Goal: Information Seeking & Learning: Check status

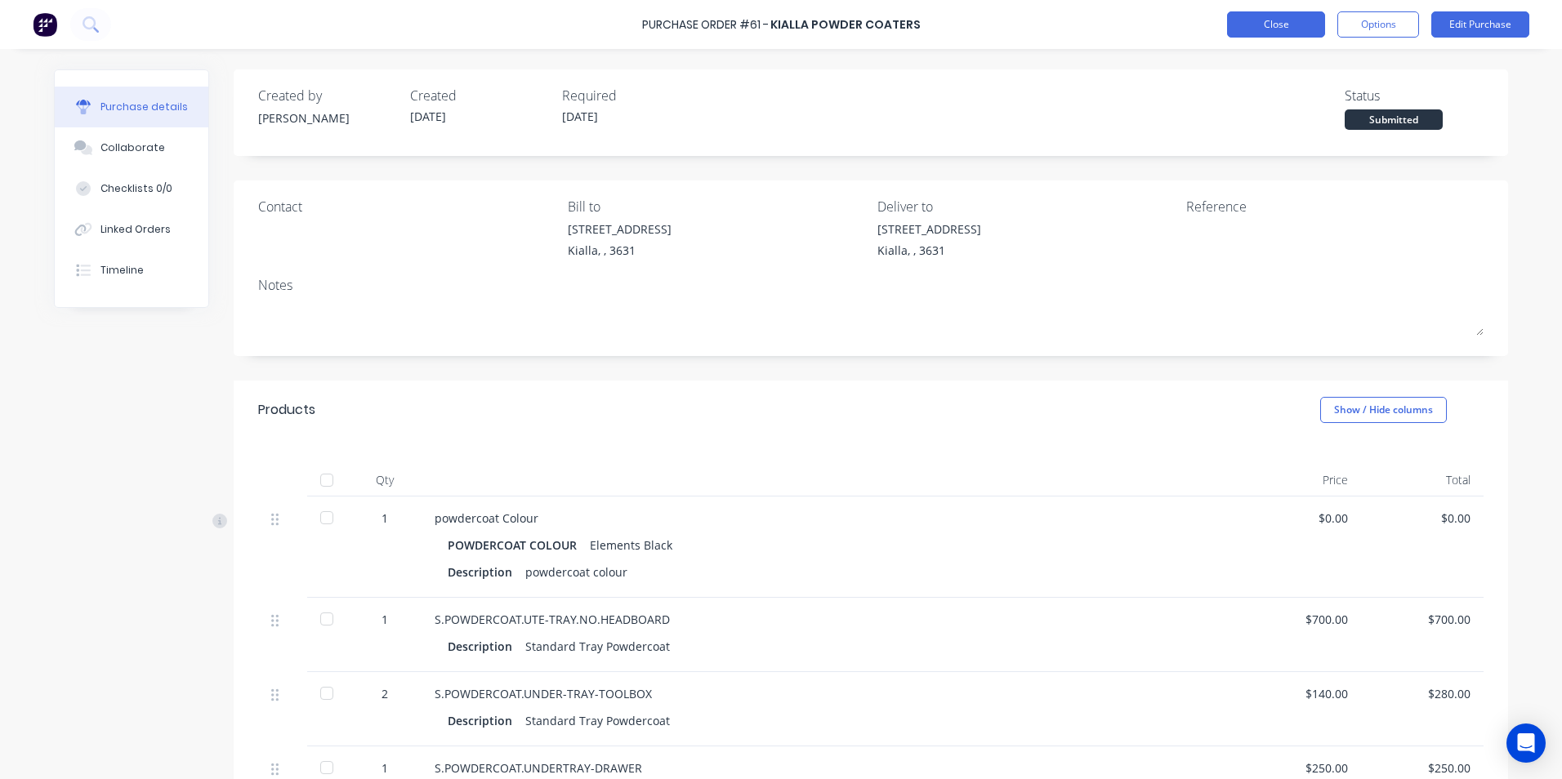
click at [1262, 27] on button "Close" at bounding box center [1276, 24] width 98 height 26
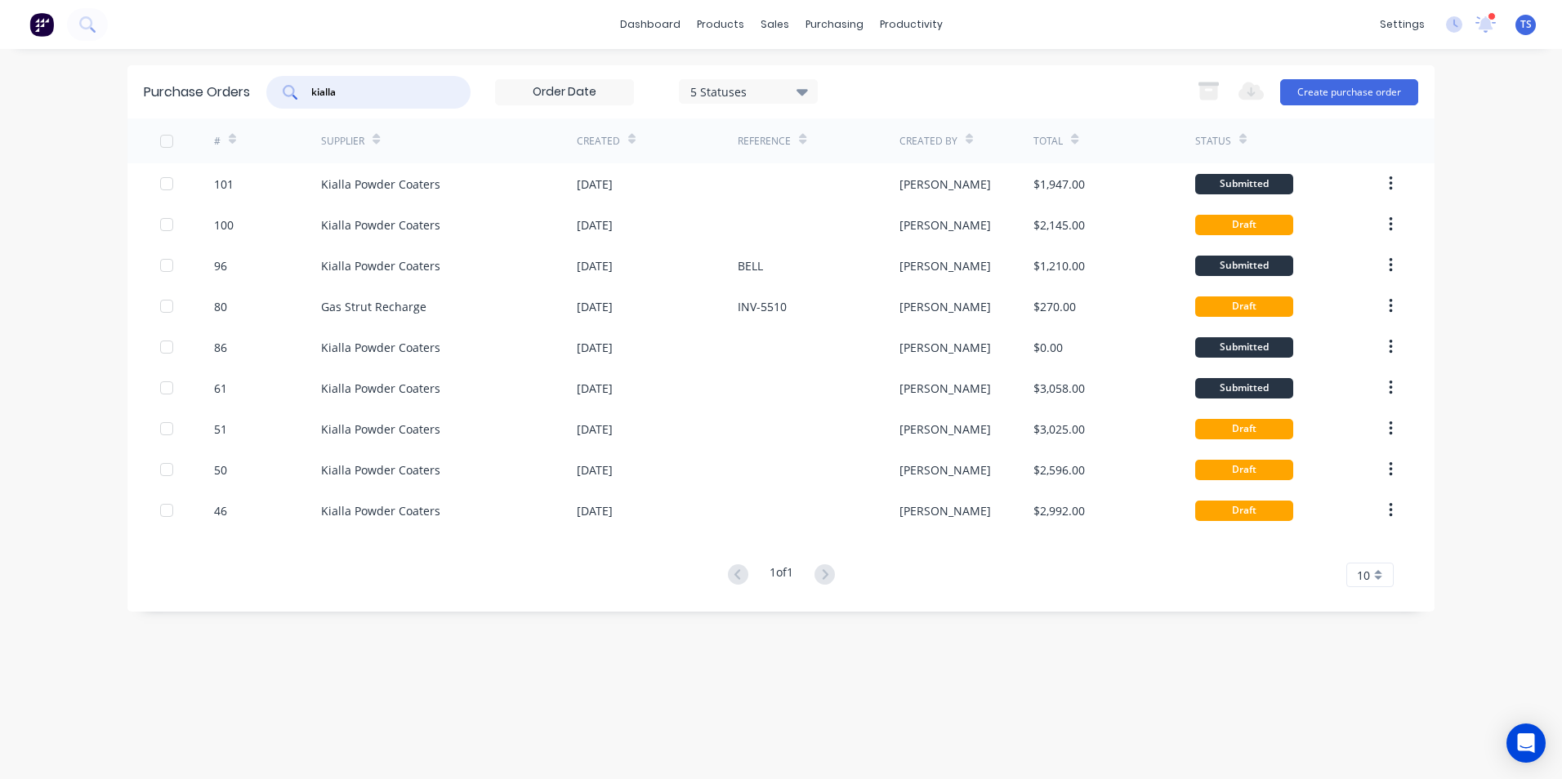
click at [345, 91] on input "kialla" at bounding box center [378, 92] width 136 height 16
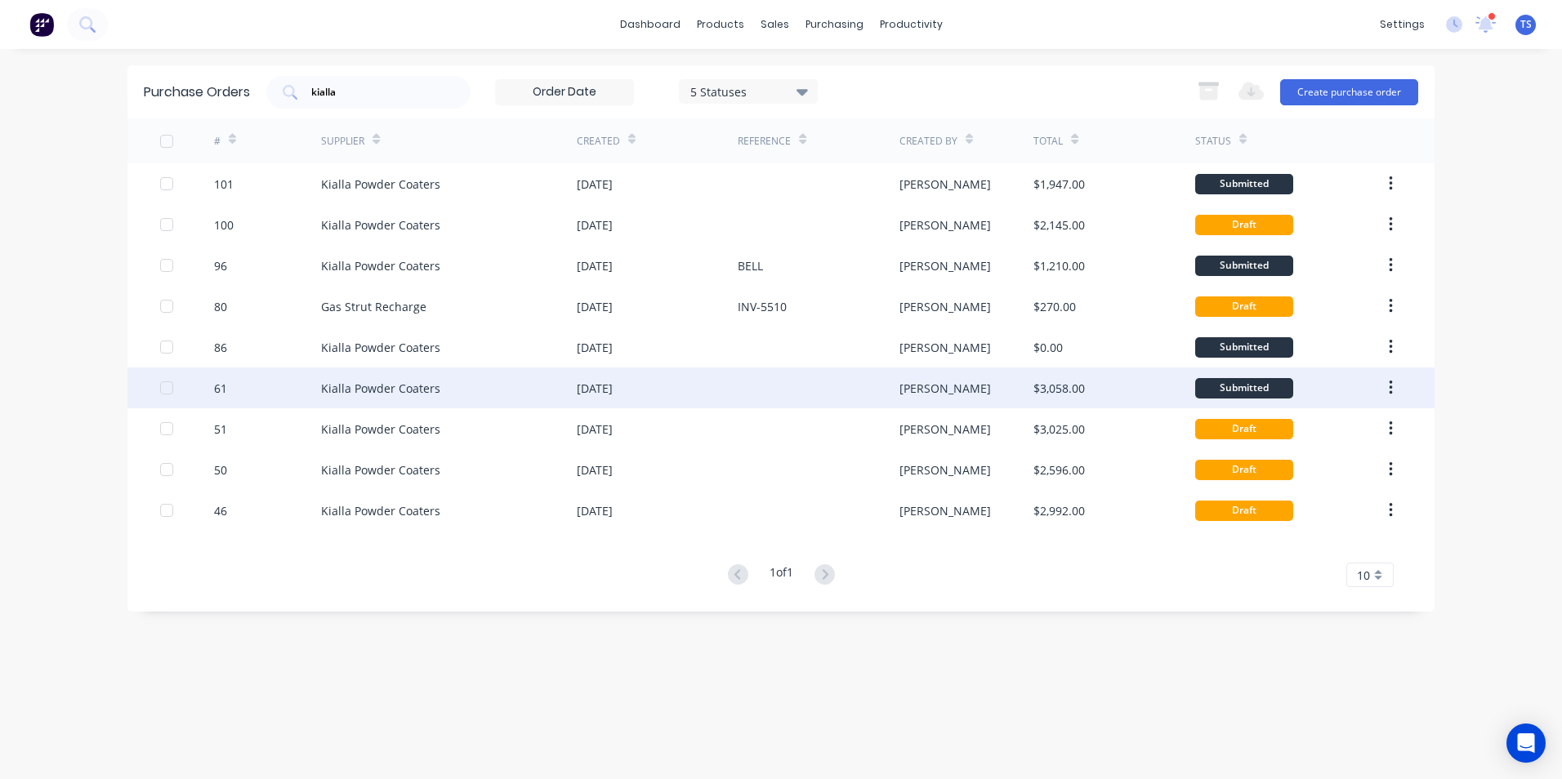
click at [502, 385] on div "Kialla Powder Coaters" at bounding box center [449, 388] width 256 height 41
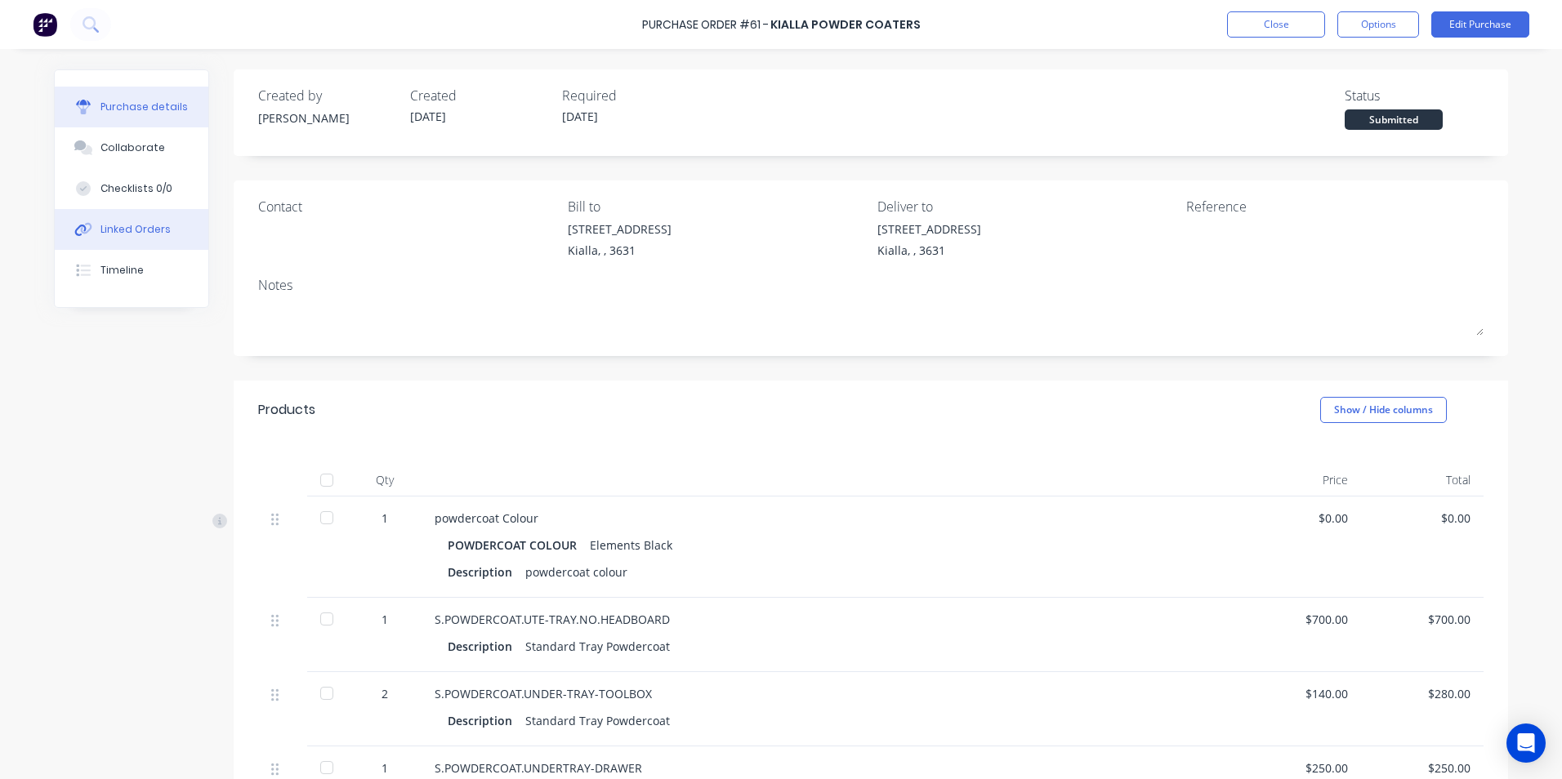
click at [115, 232] on div "Linked Orders" at bounding box center [135, 229] width 70 height 15
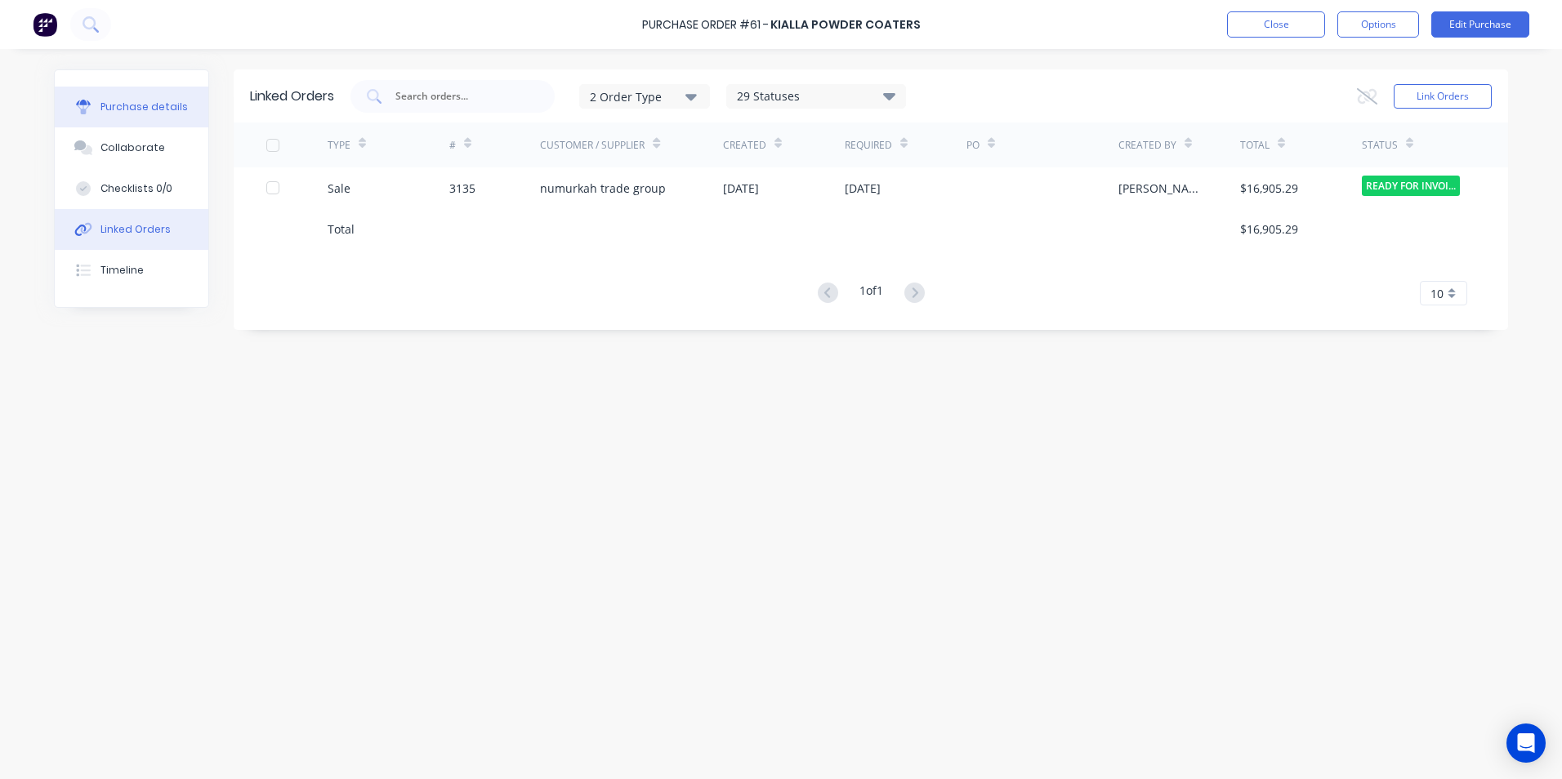
click at [150, 105] on div "Purchase details" at bounding box center [143, 107] width 87 height 15
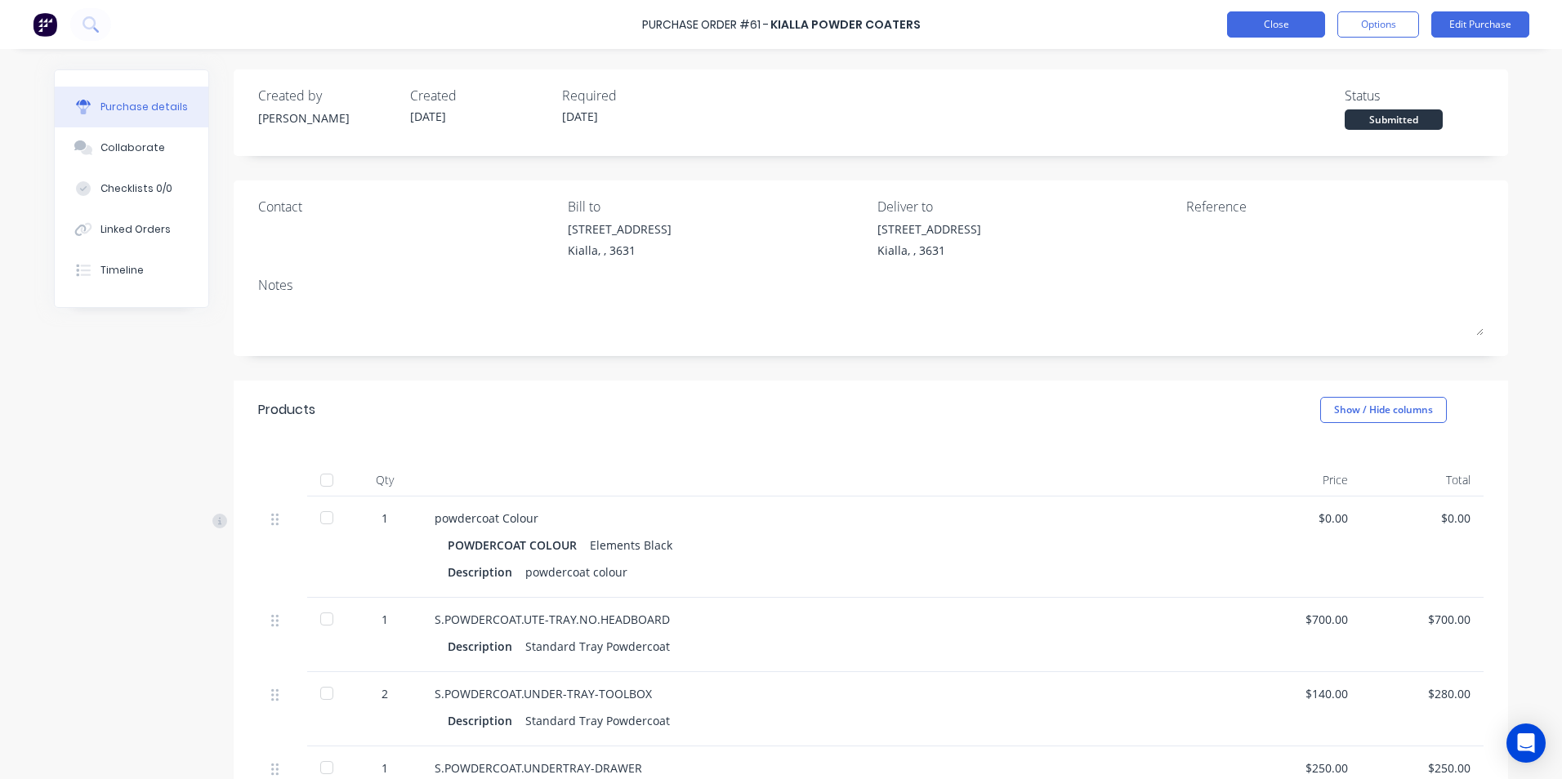
click at [1272, 23] on button "Close" at bounding box center [1276, 24] width 98 height 26
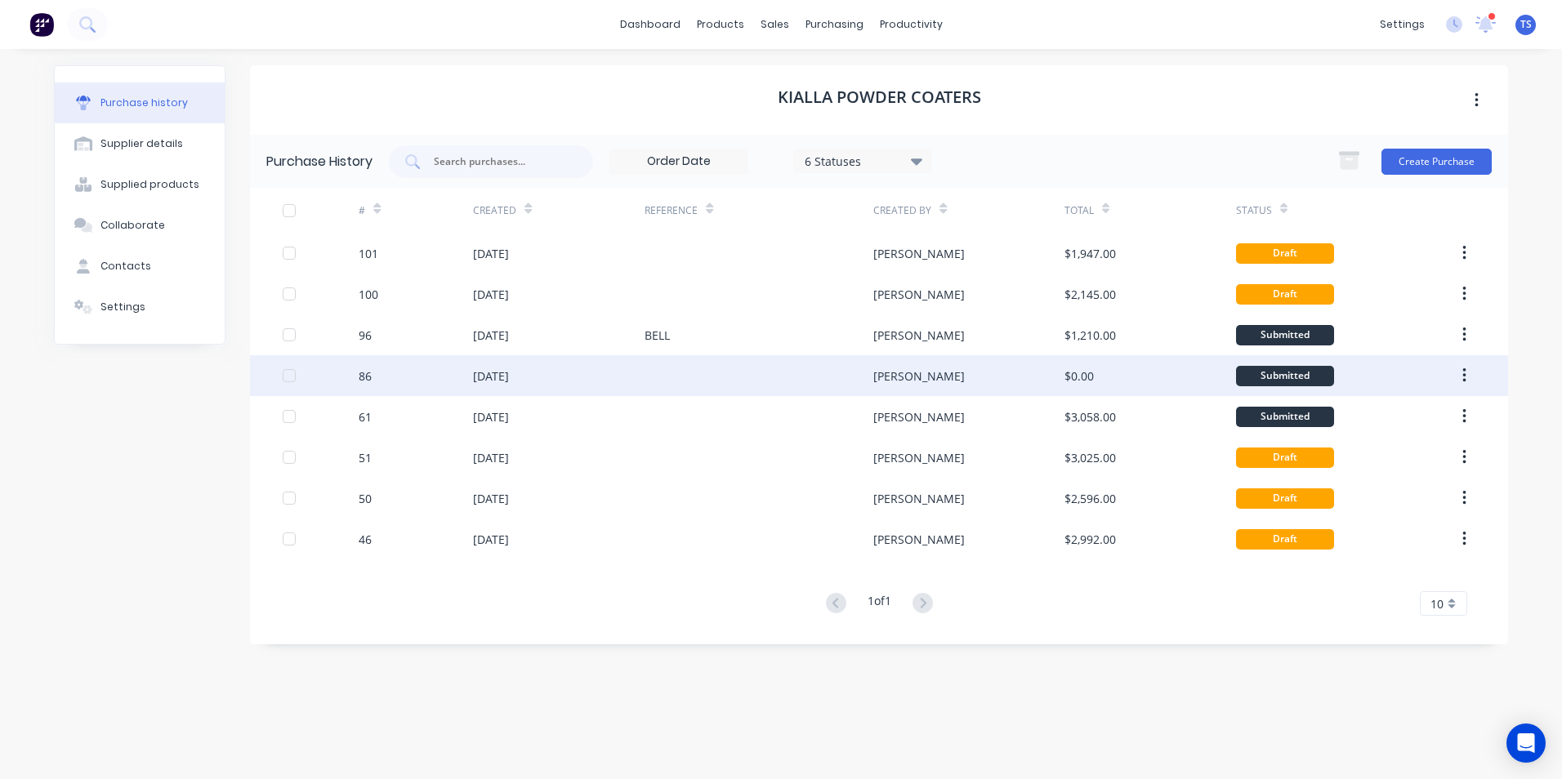
click at [498, 381] on div "[DATE]" at bounding box center [491, 376] width 36 height 17
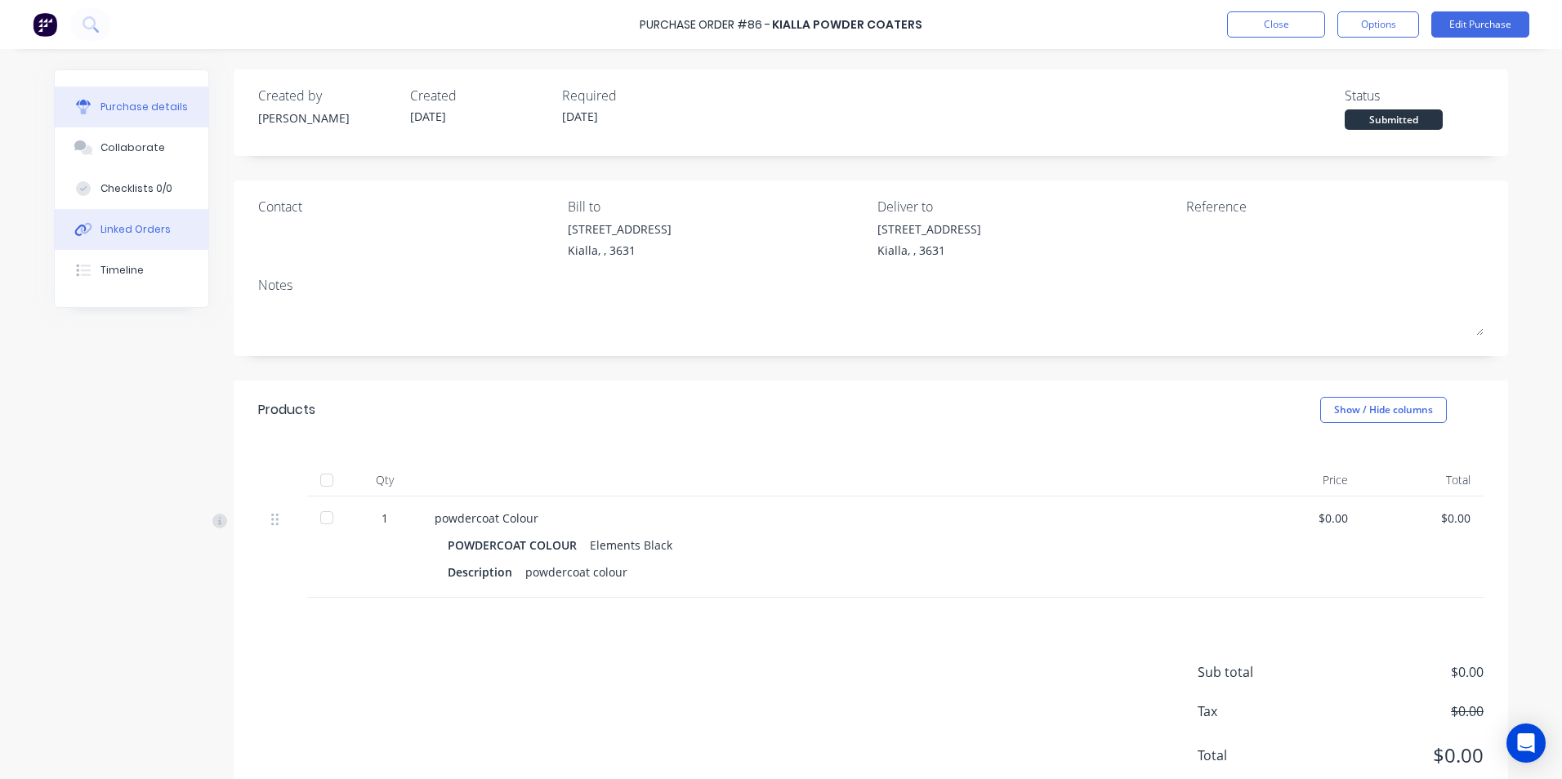
click at [158, 227] on div "Linked Orders" at bounding box center [135, 229] width 70 height 15
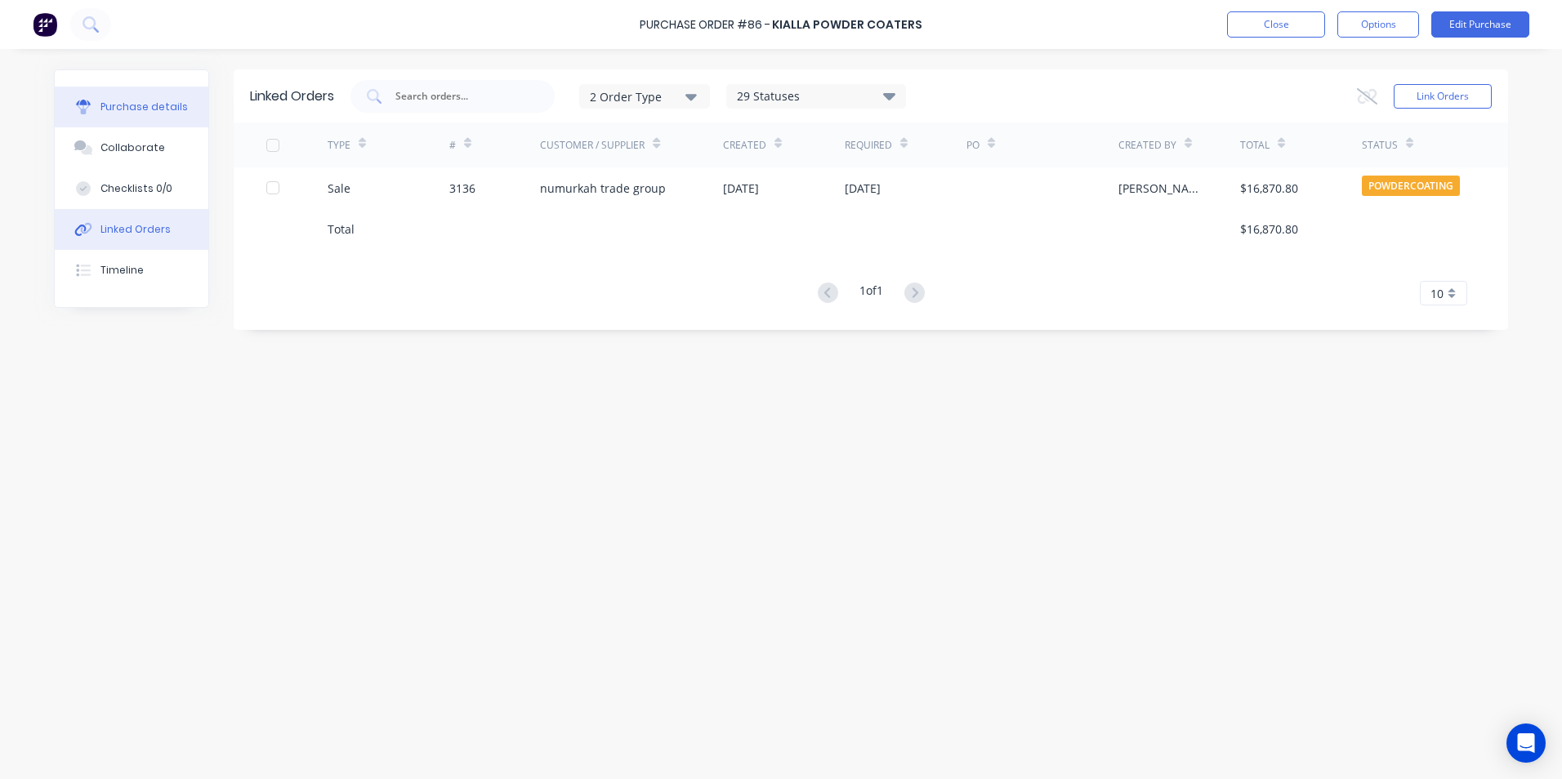
click at [146, 105] on div "Purchase details" at bounding box center [143, 107] width 87 height 15
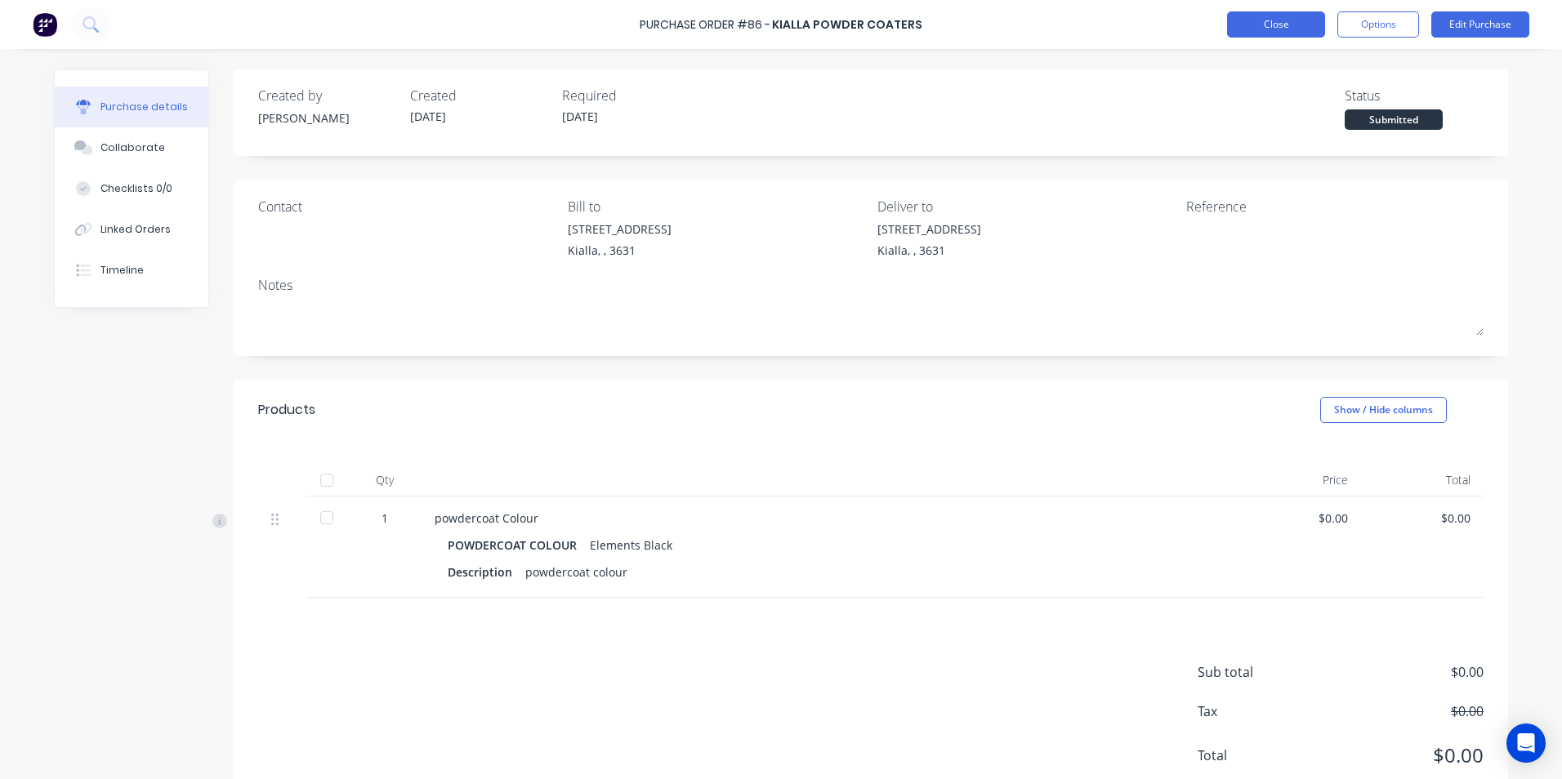
click at [1278, 23] on button "Close" at bounding box center [1276, 24] width 98 height 26
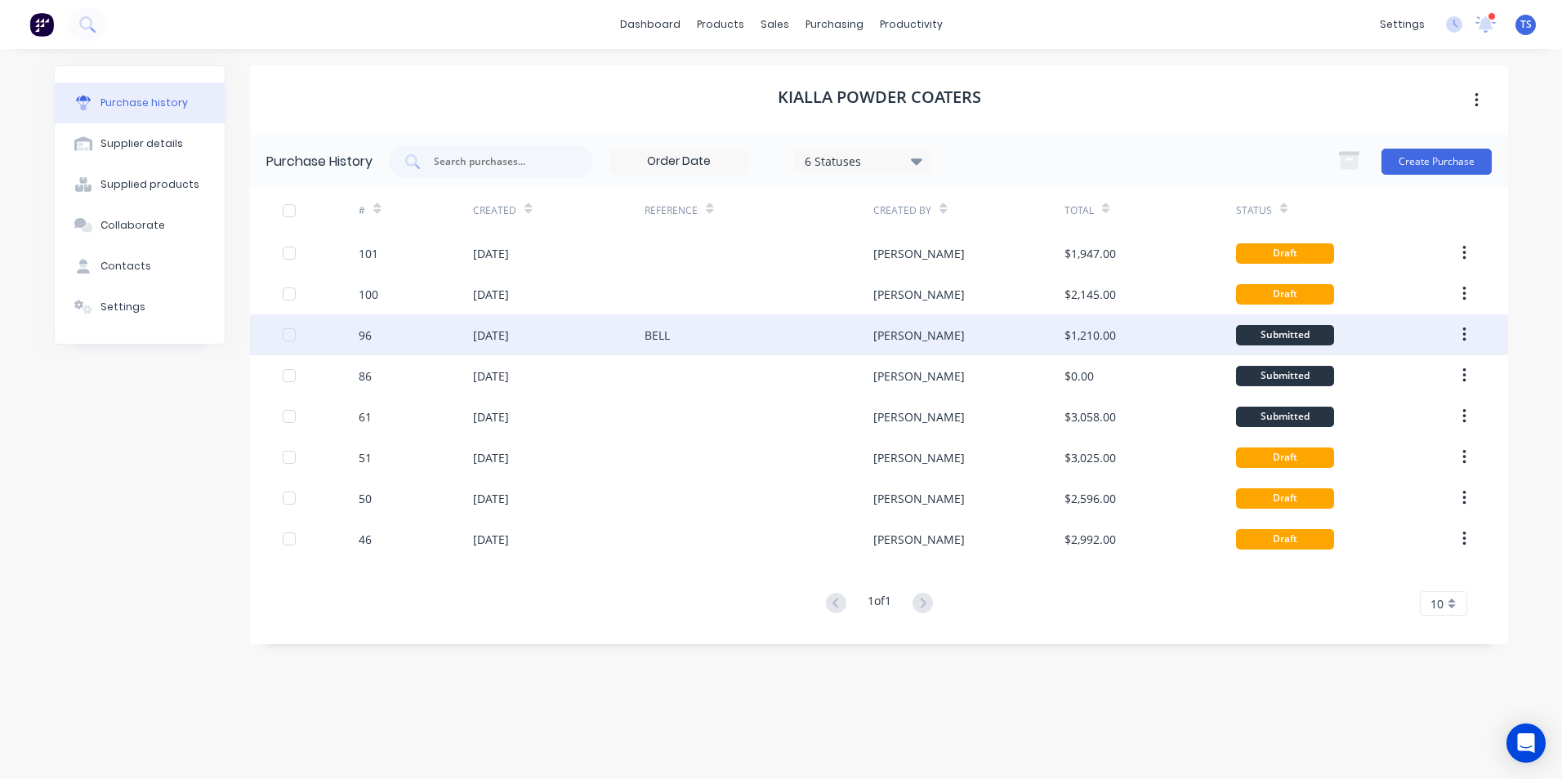
click at [493, 337] on div "[DATE]" at bounding box center [491, 335] width 36 height 17
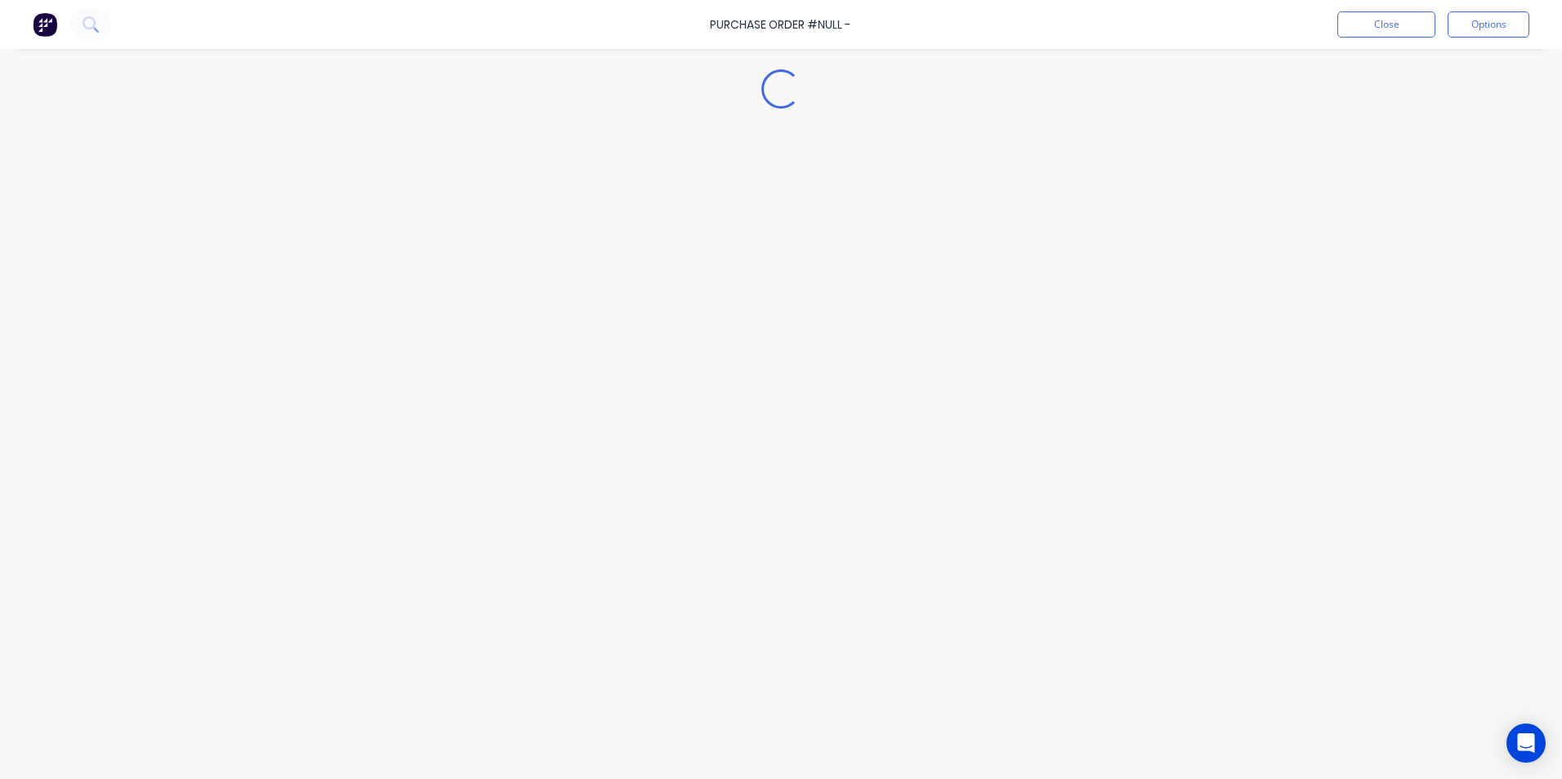
type textarea "x"
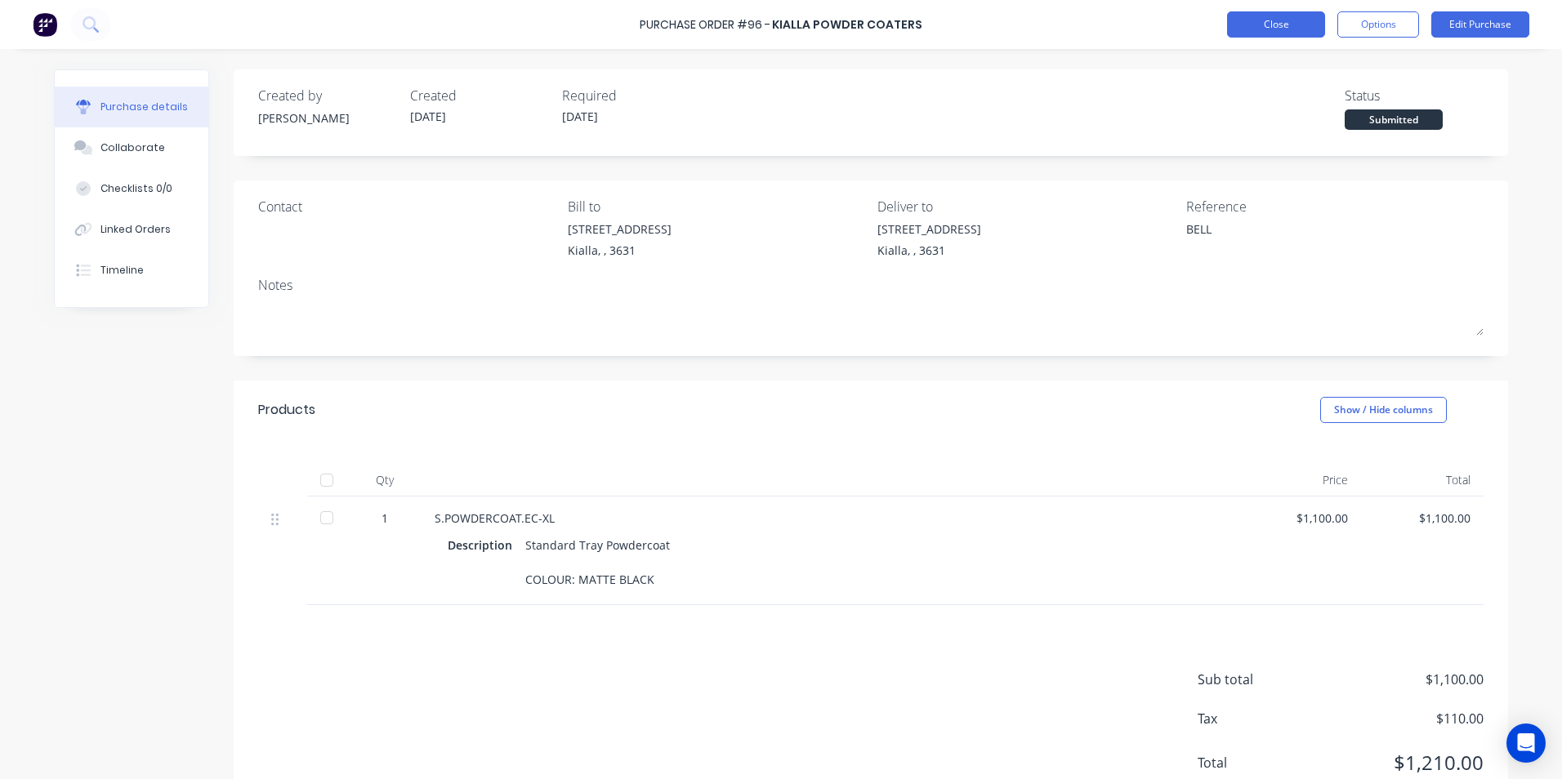
click at [1308, 21] on button "Close" at bounding box center [1276, 24] width 98 height 26
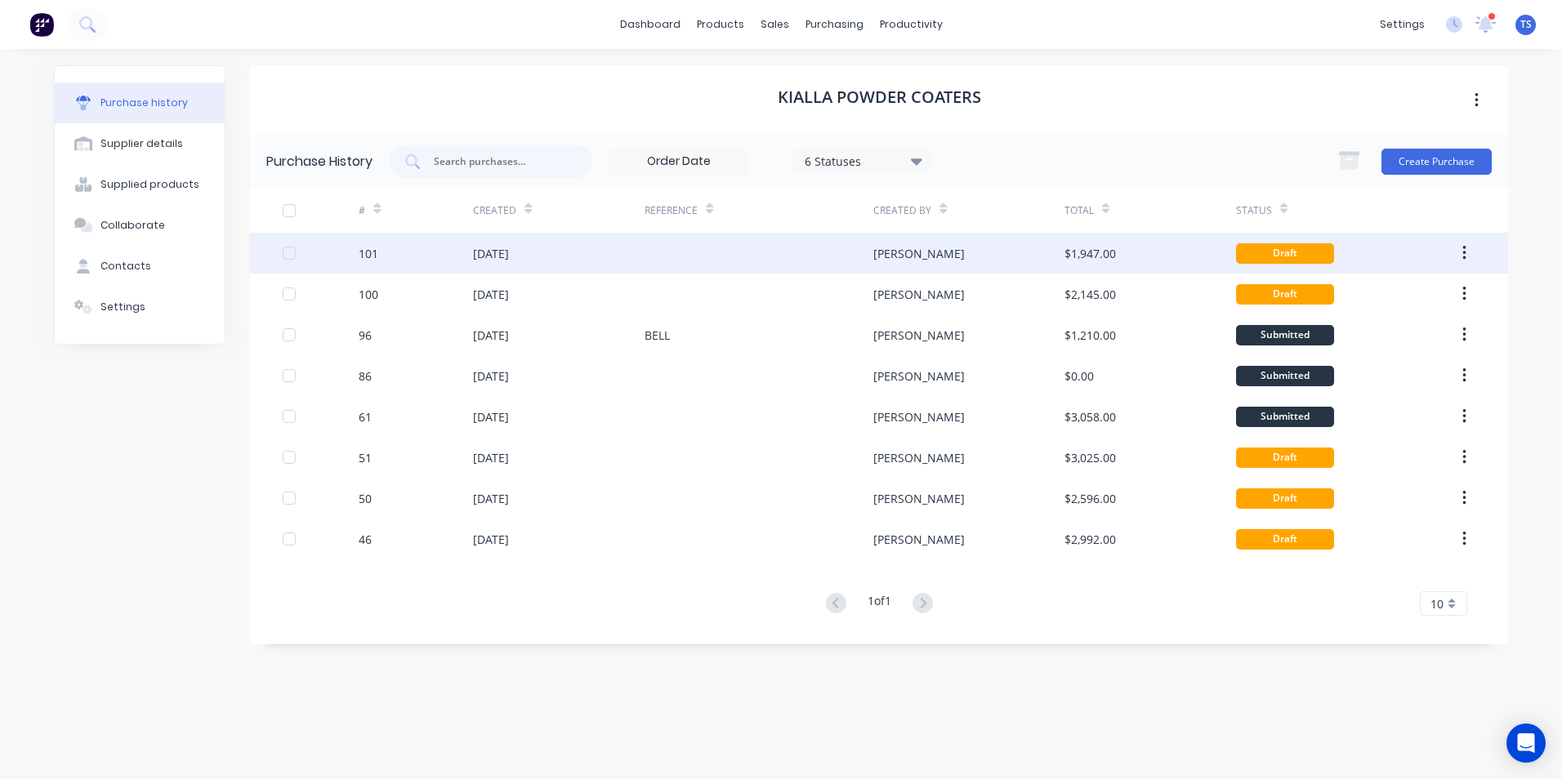
click at [561, 258] on div "[DATE]" at bounding box center [559, 253] width 172 height 41
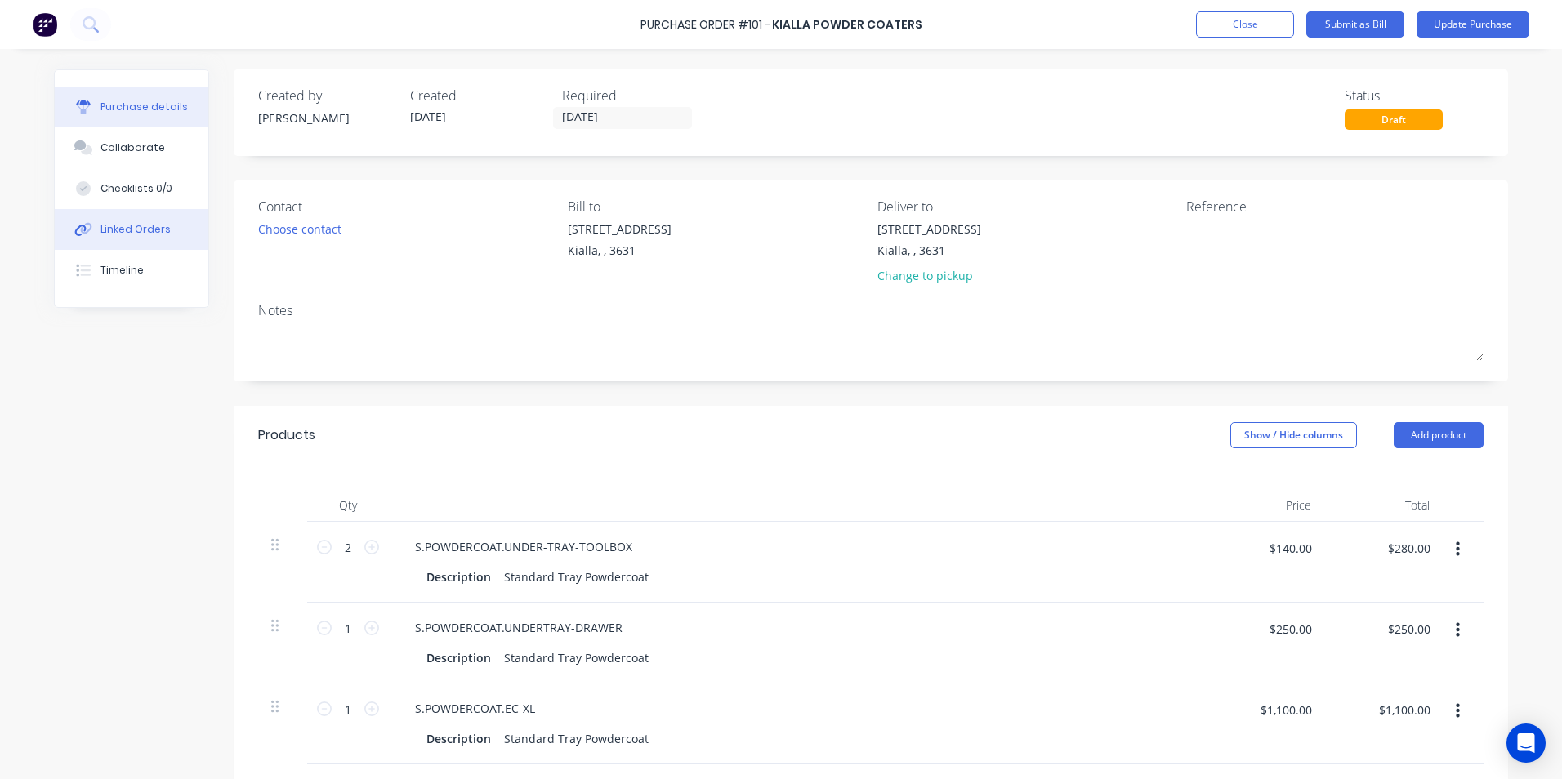
click at [110, 225] on div "Linked Orders" at bounding box center [135, 229] width 70 height 15
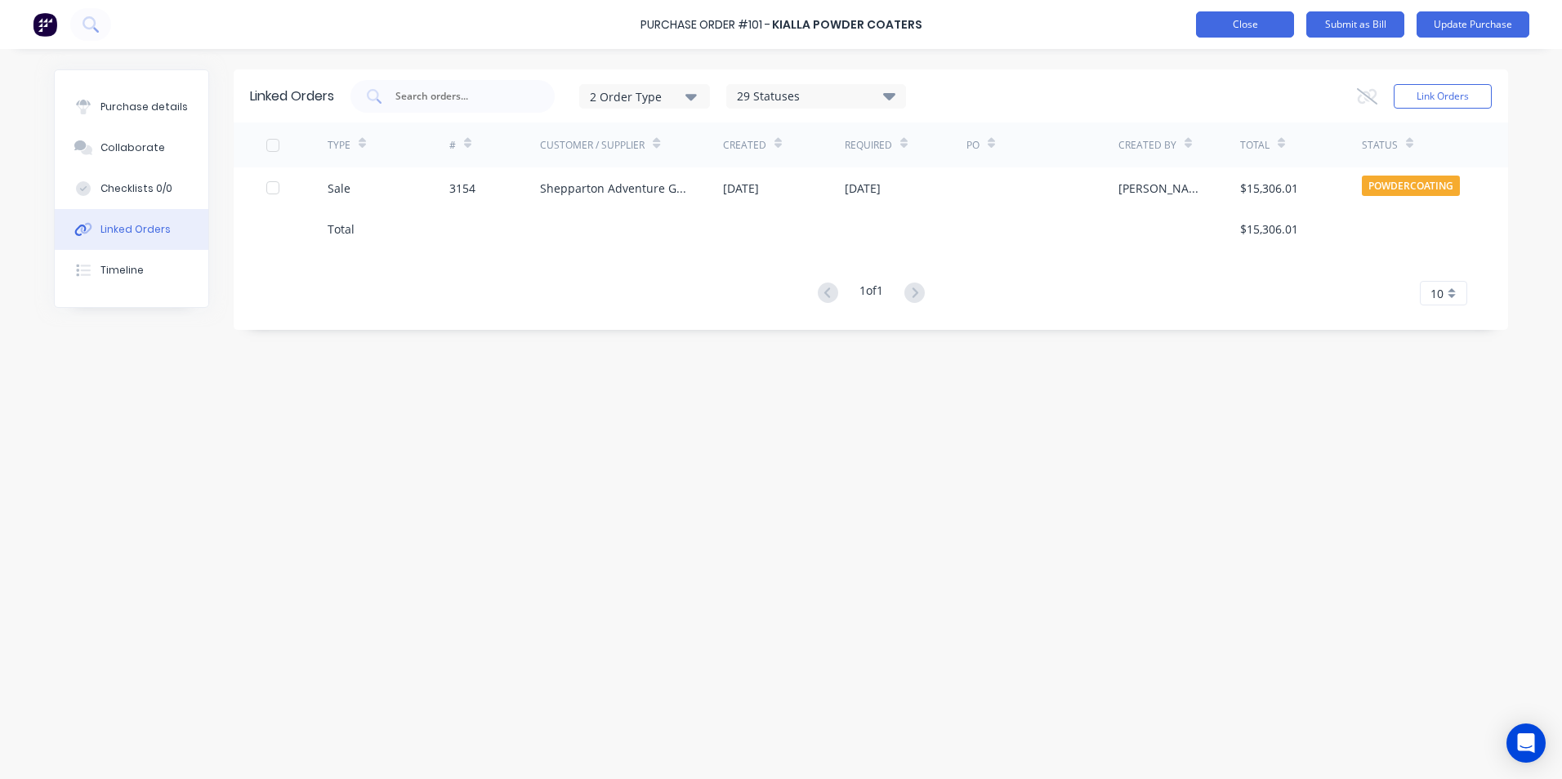
click at [1236, 28] on button "Close" at bounding box center [1245, 24] width 98 height 26
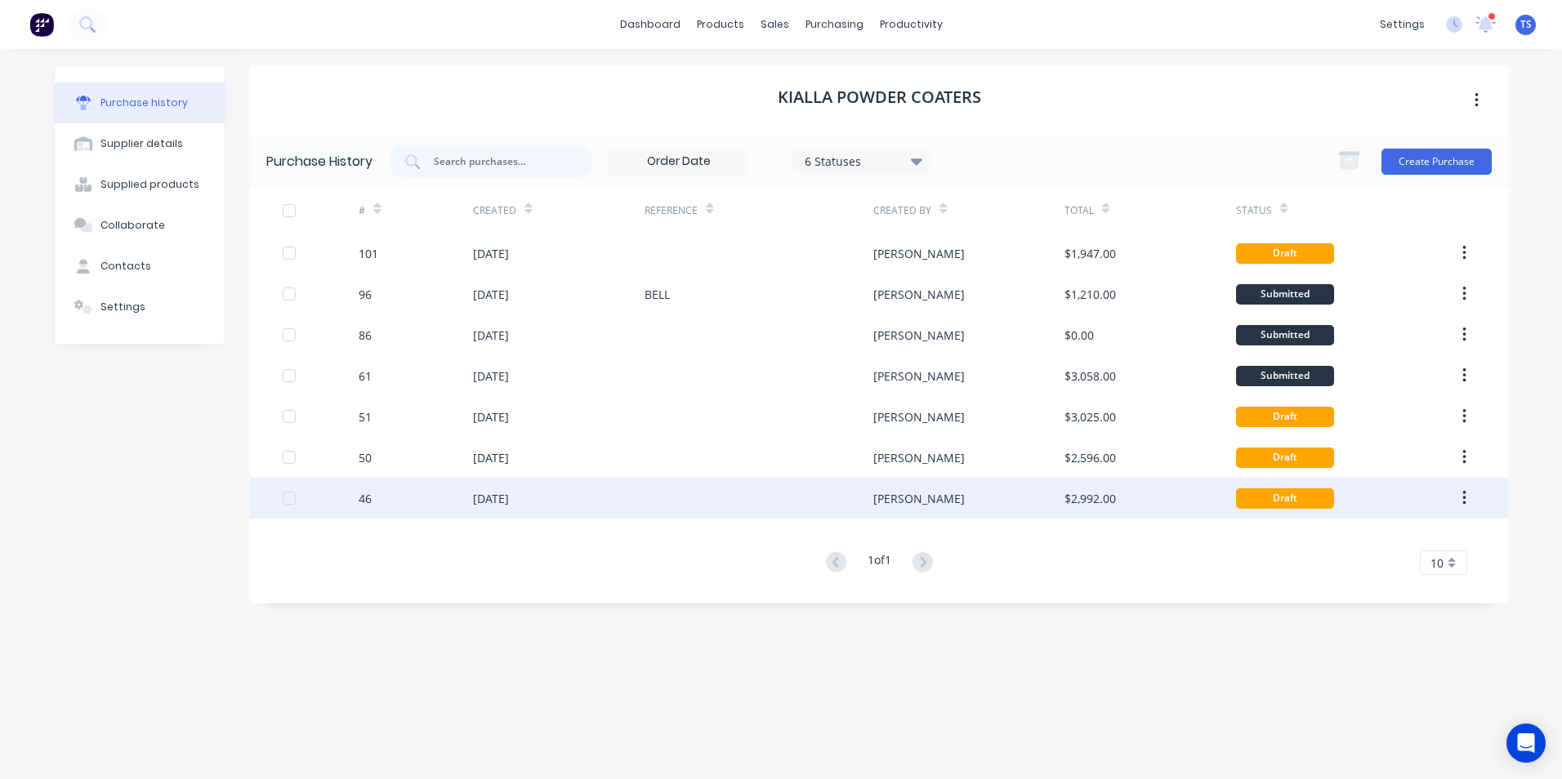
click at [549, 493] on div "[DATE]" at bounding box center [559, 498] width 172 height 41
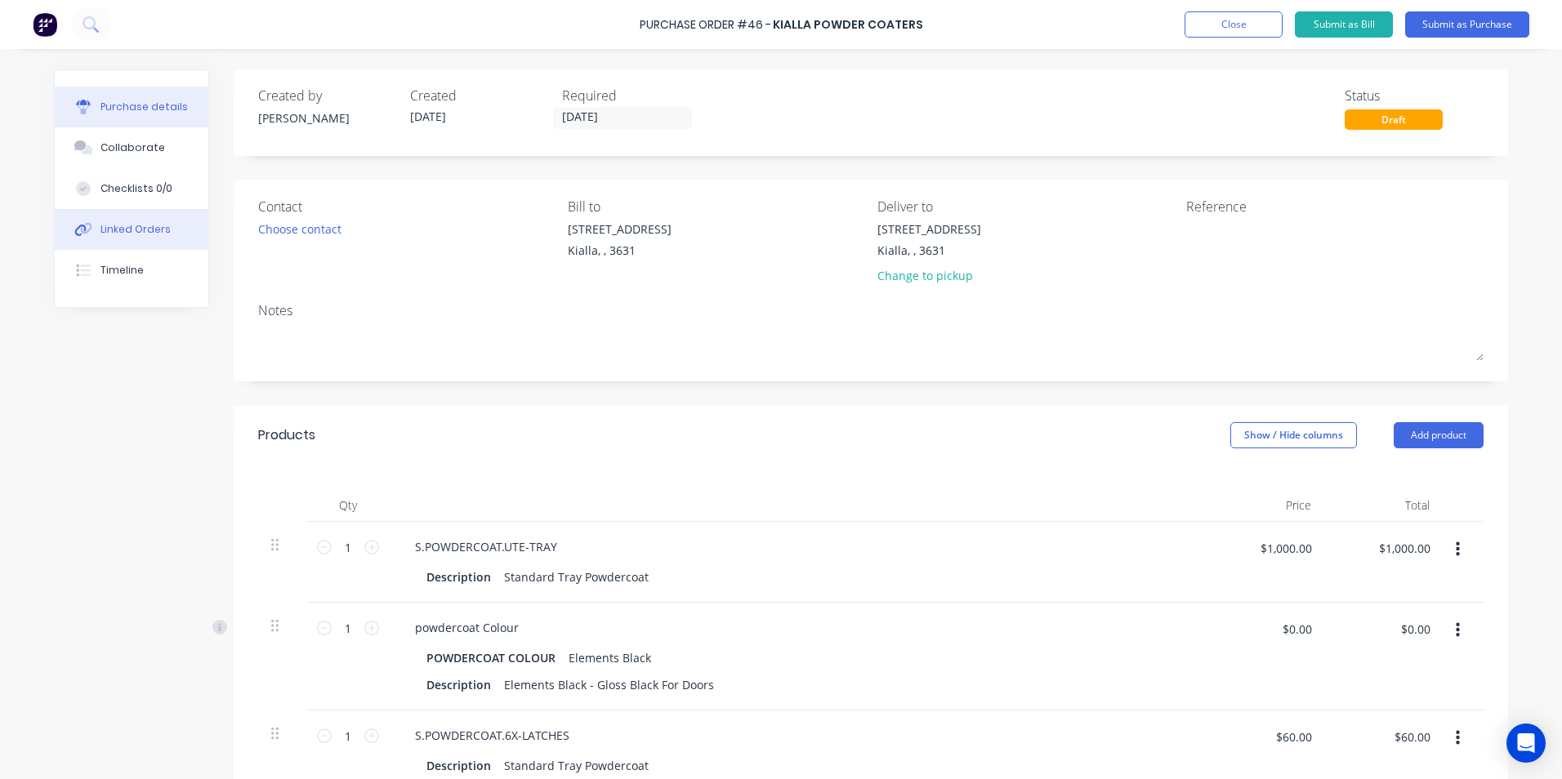
click at [120, 227] on div "Linked Orders" at bounding box center [135, 229] width 70 height 15
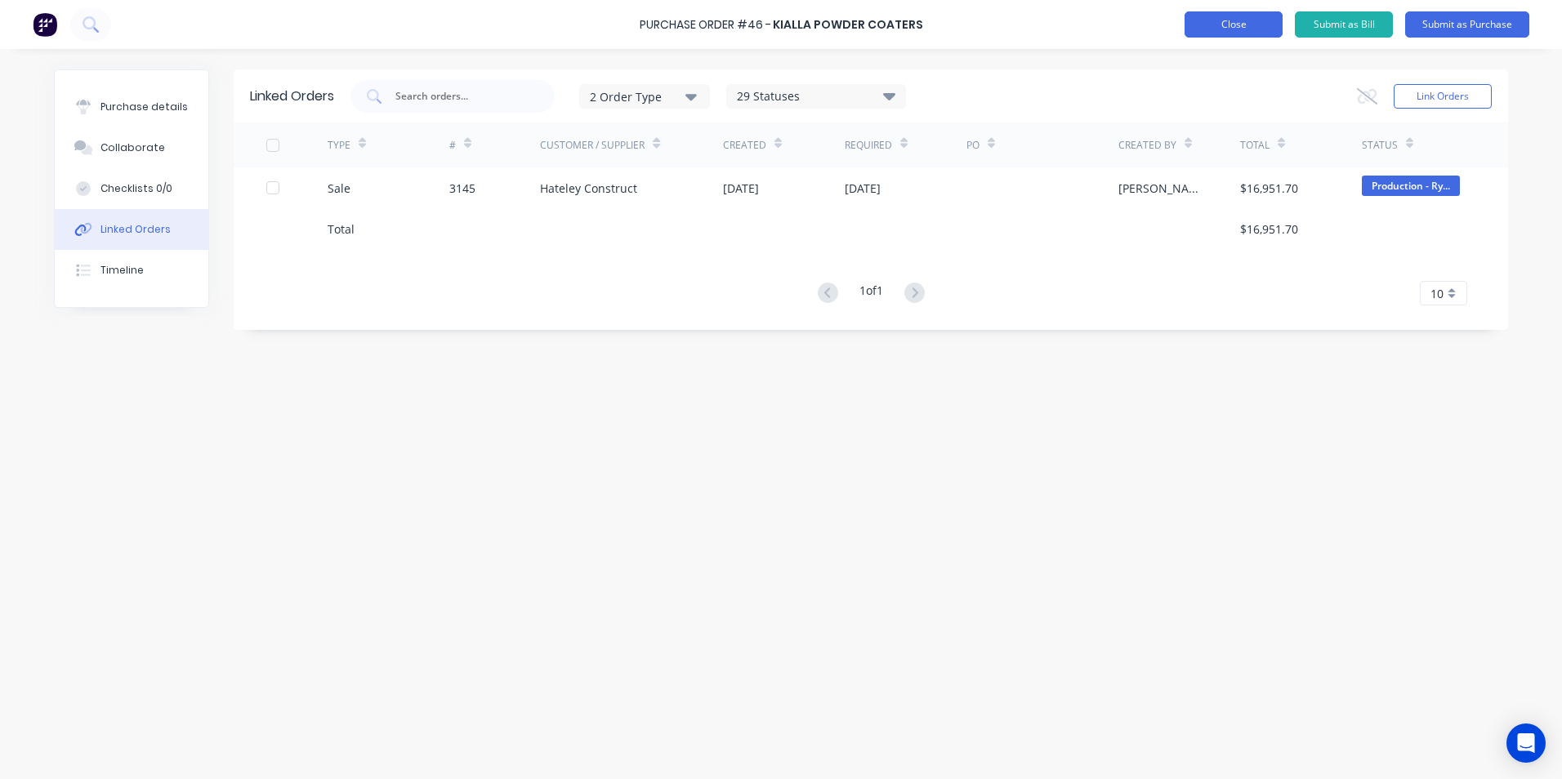
click at [1265, 22] on button "Close" at bounding box center [1234, 24] width 98 height 26
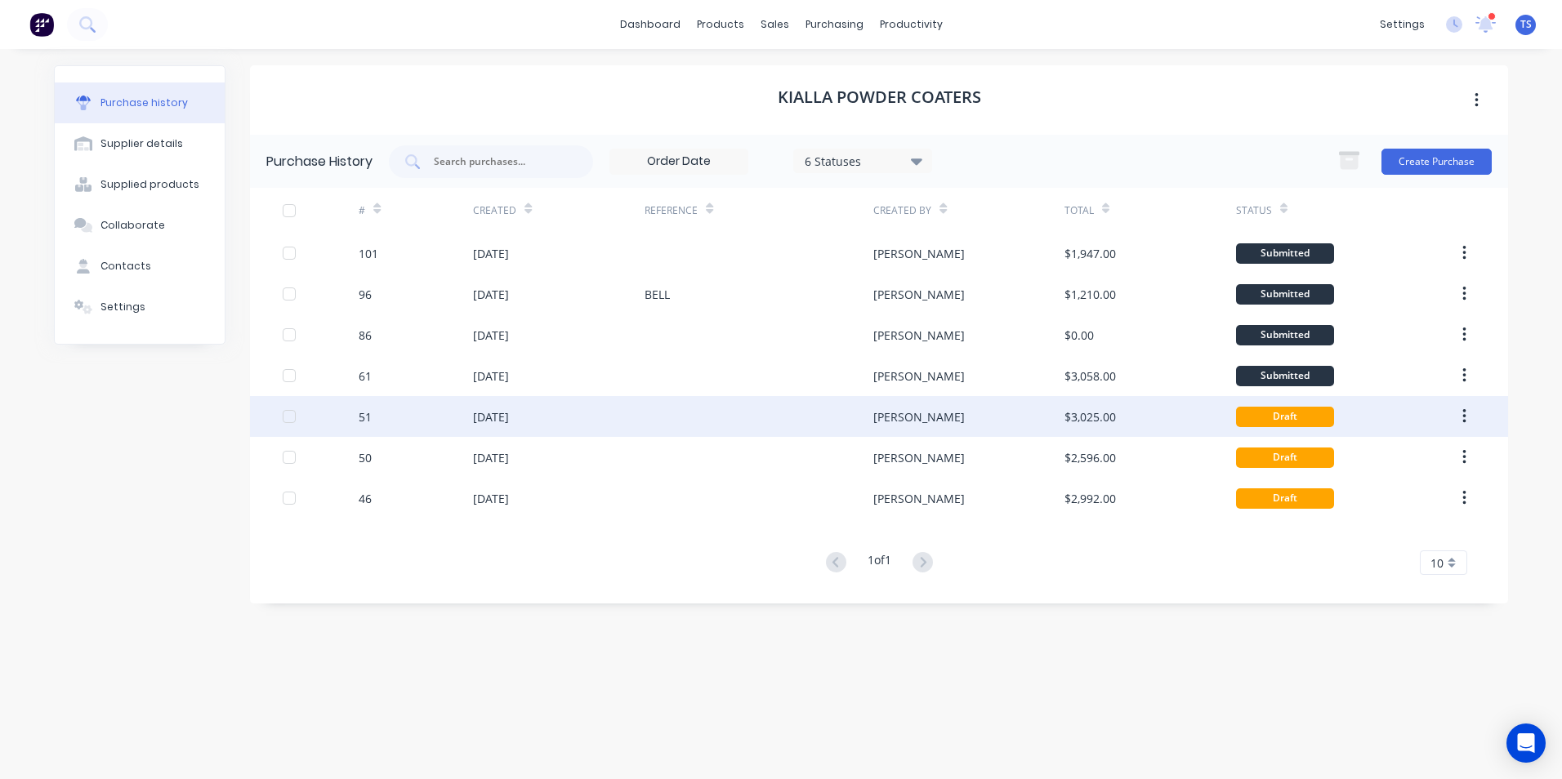
click at [509, 413] on div "[DATE]" at bounding box center [491, 416] width 36 height 17
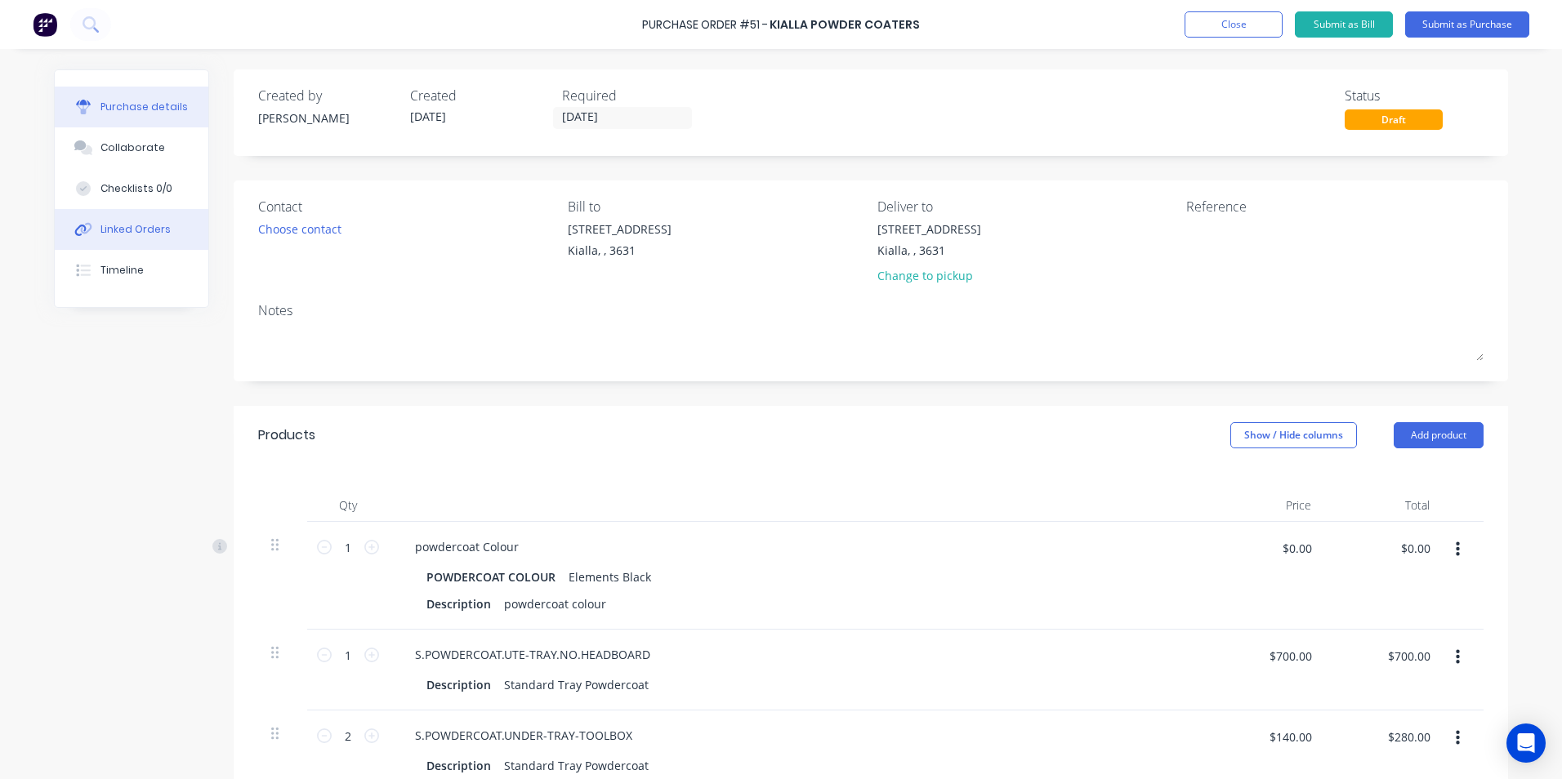
click at [109, 229] on div "Linked Orders" at bounding box center [135, 229] width 70 height 15
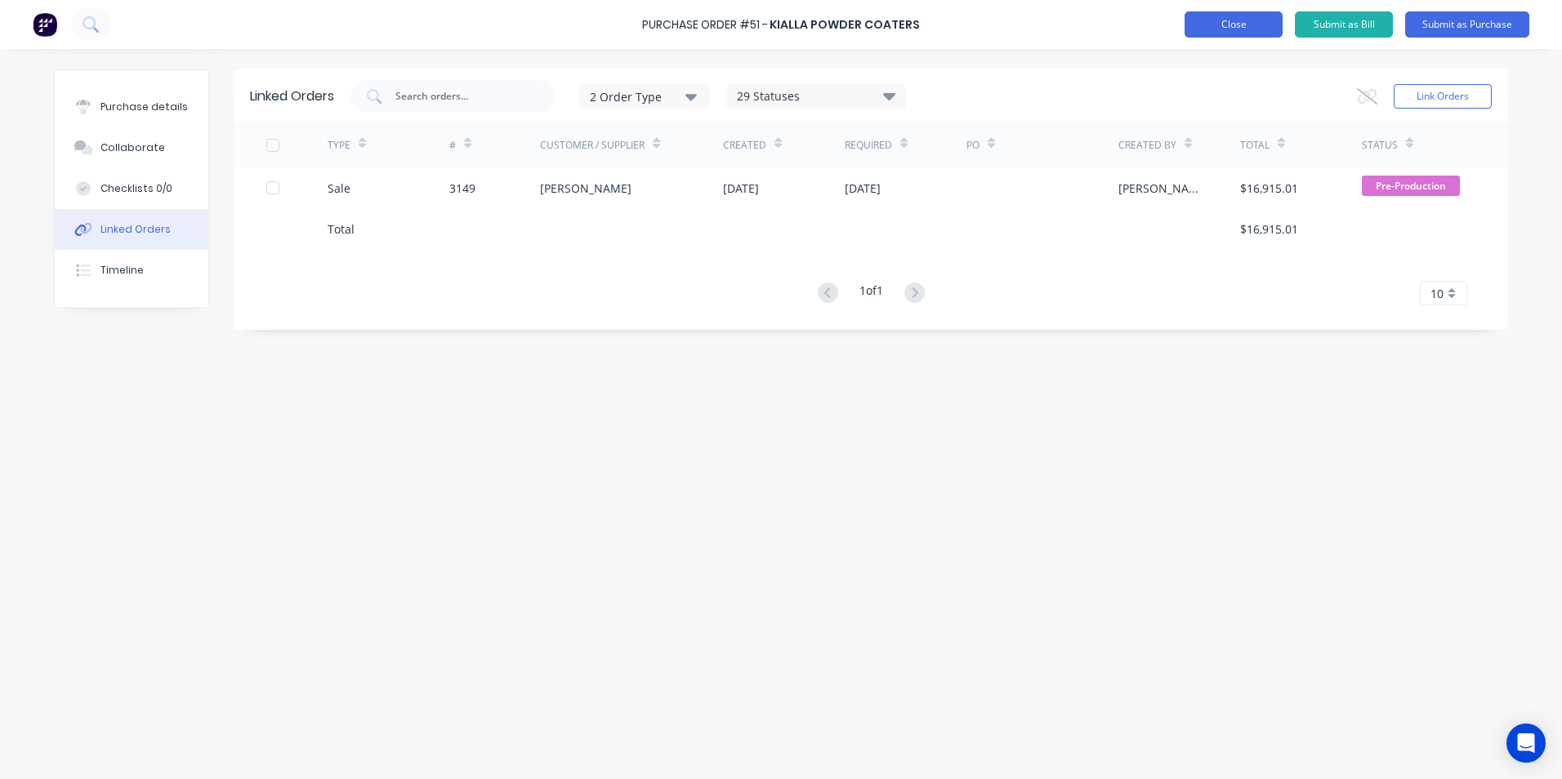
click at [1251, 27] on button "Close" at bounding box center [1234, 24] width 98 height 26
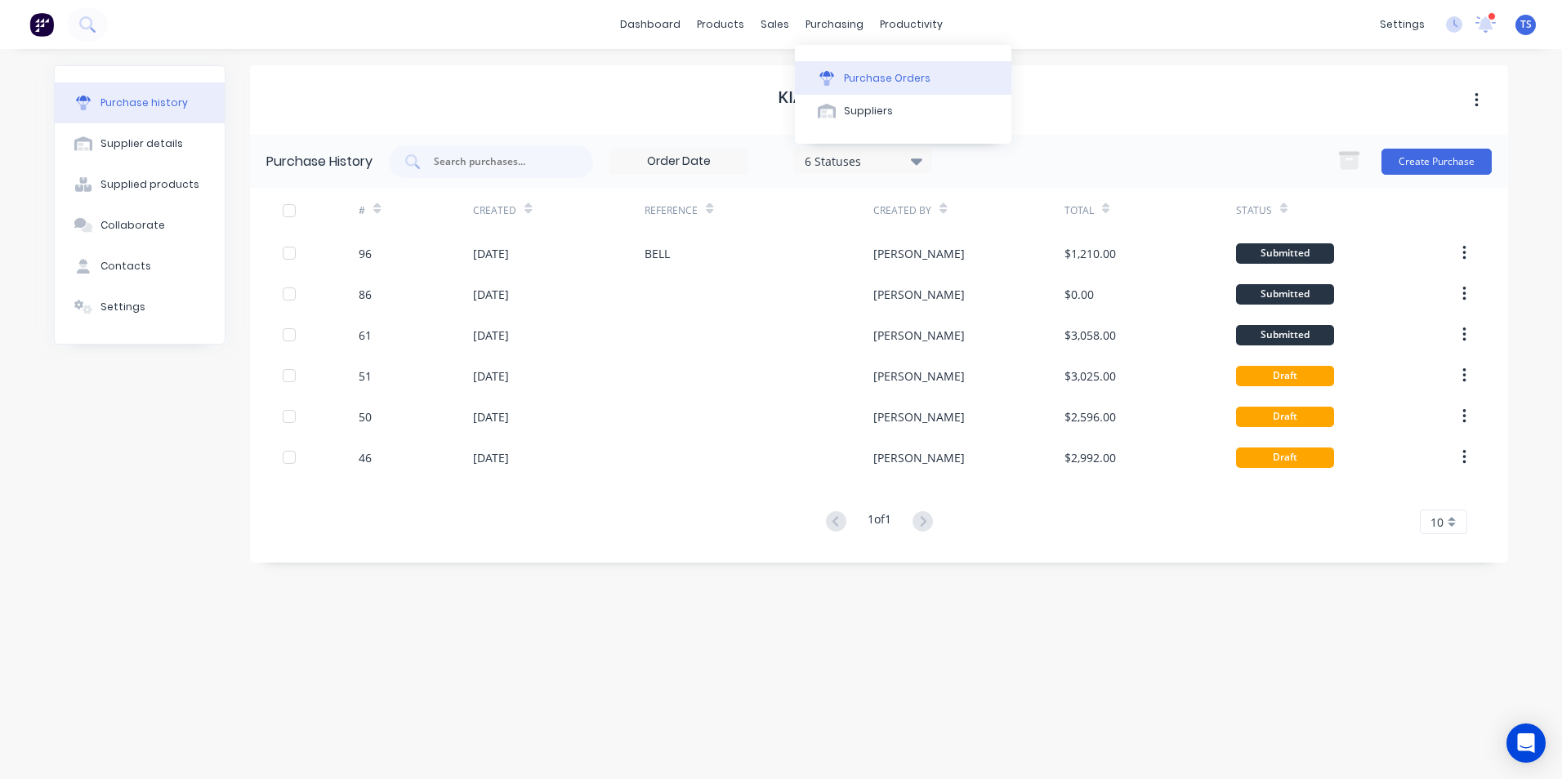
click at [867, 85] on div "Purchase Orders" at bounding box center [887, 78] width 87 height 15
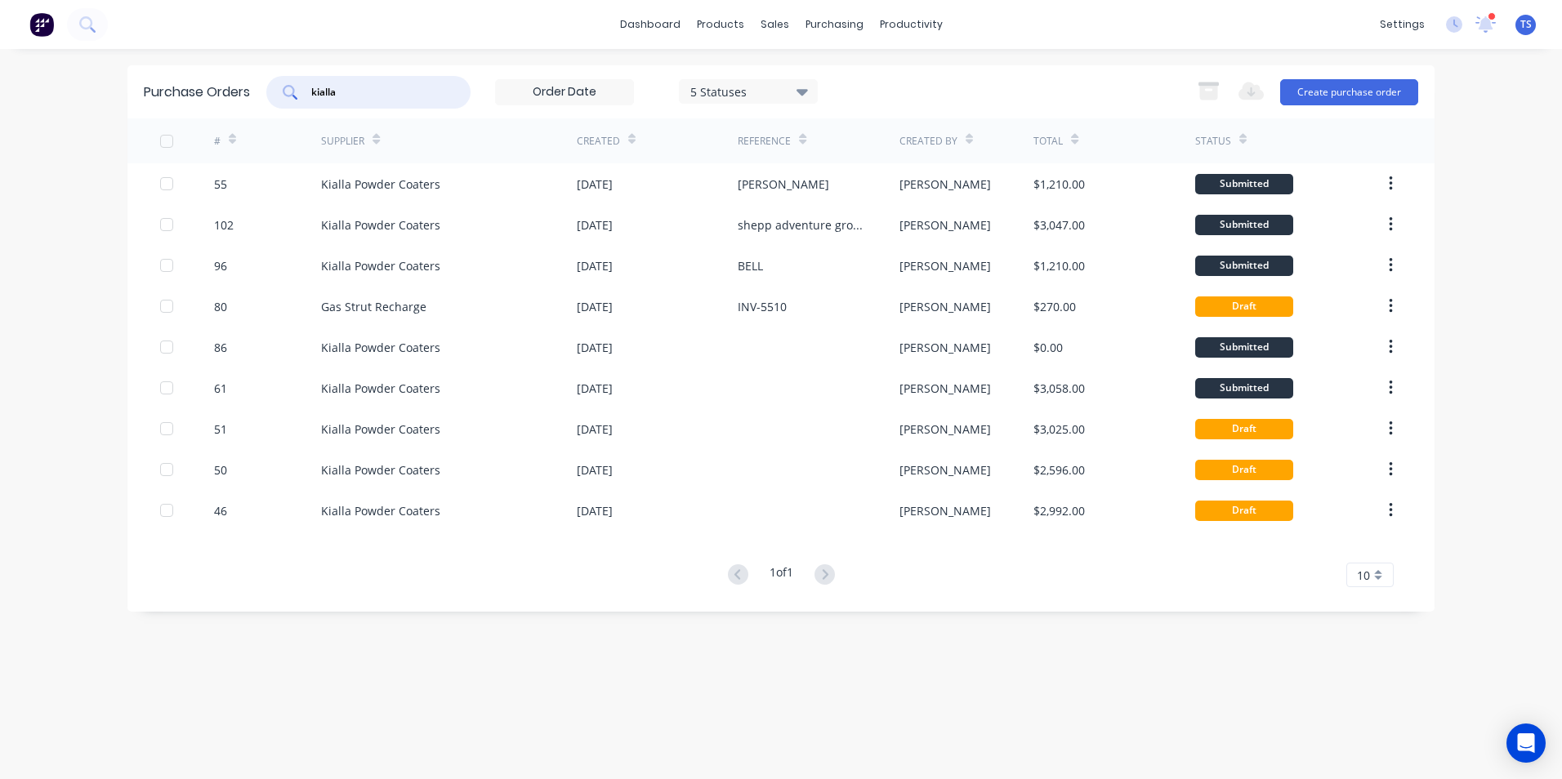
click at [350, 91] on input "kialla" at bounding box center [378, 92] width 136 height 16
type input "k"
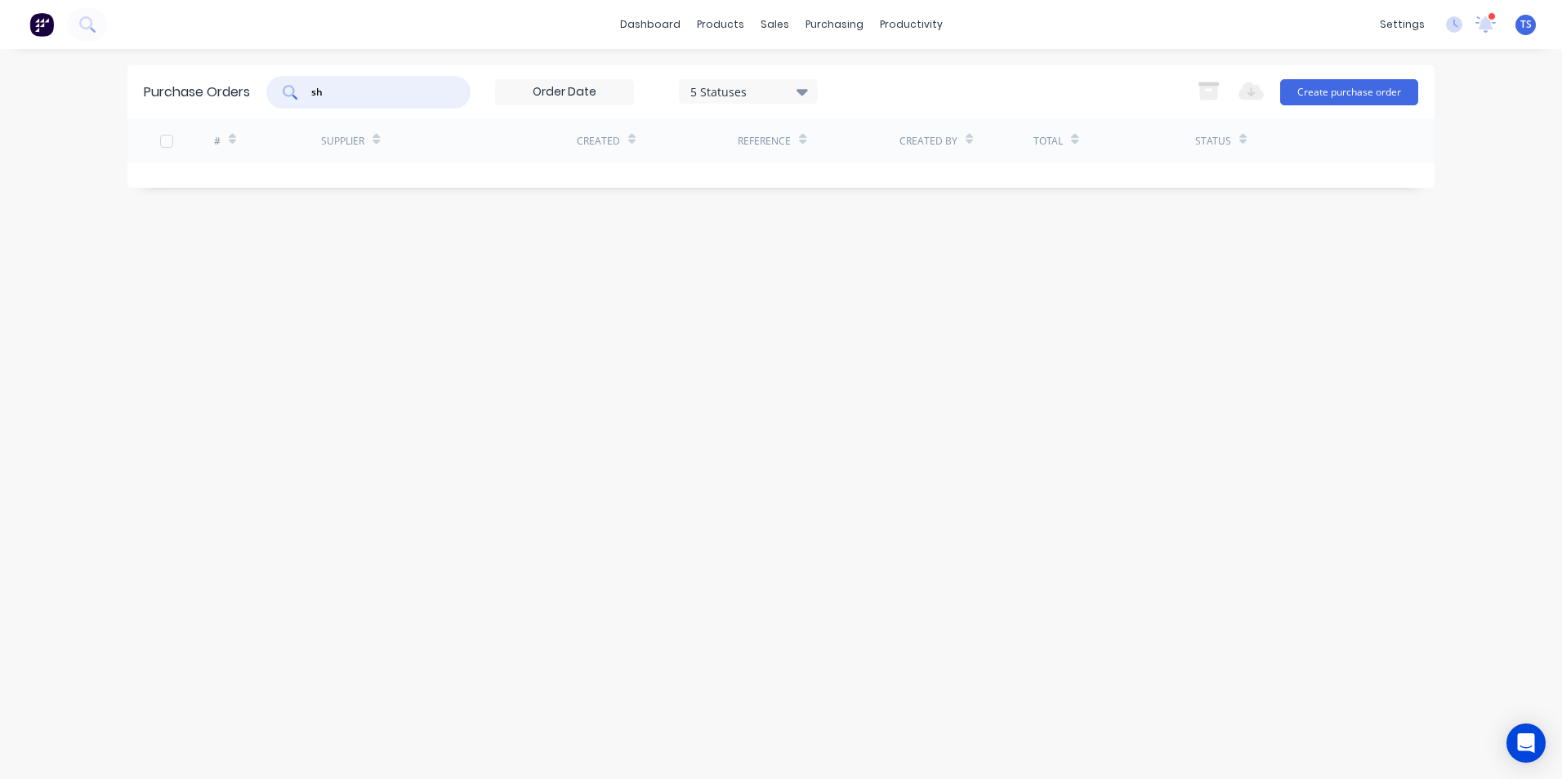
type input "s"
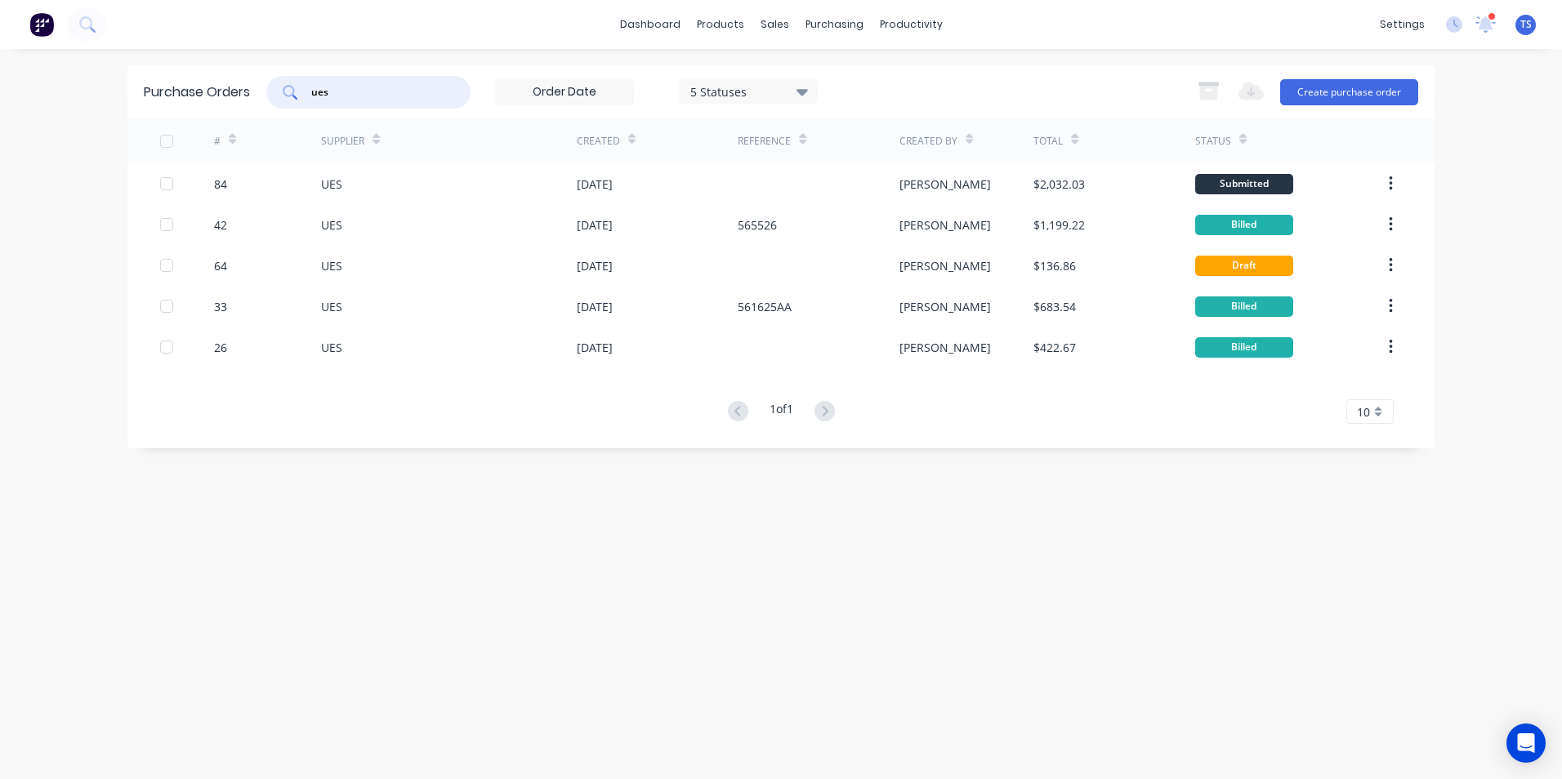
type input "ues"
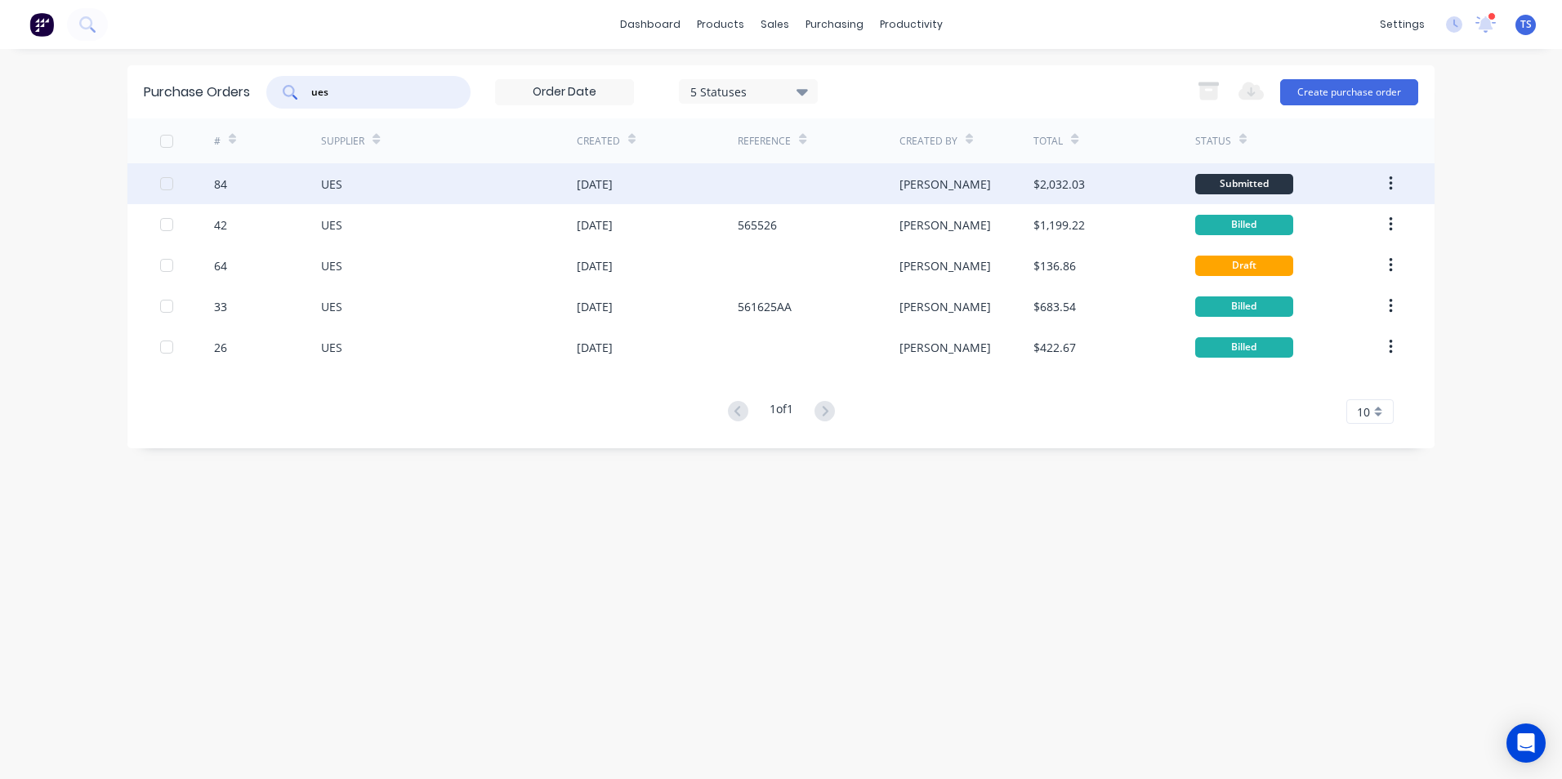
click at [336, 184] on div "UES" at bounding box center [331, 184] width 21 height 17
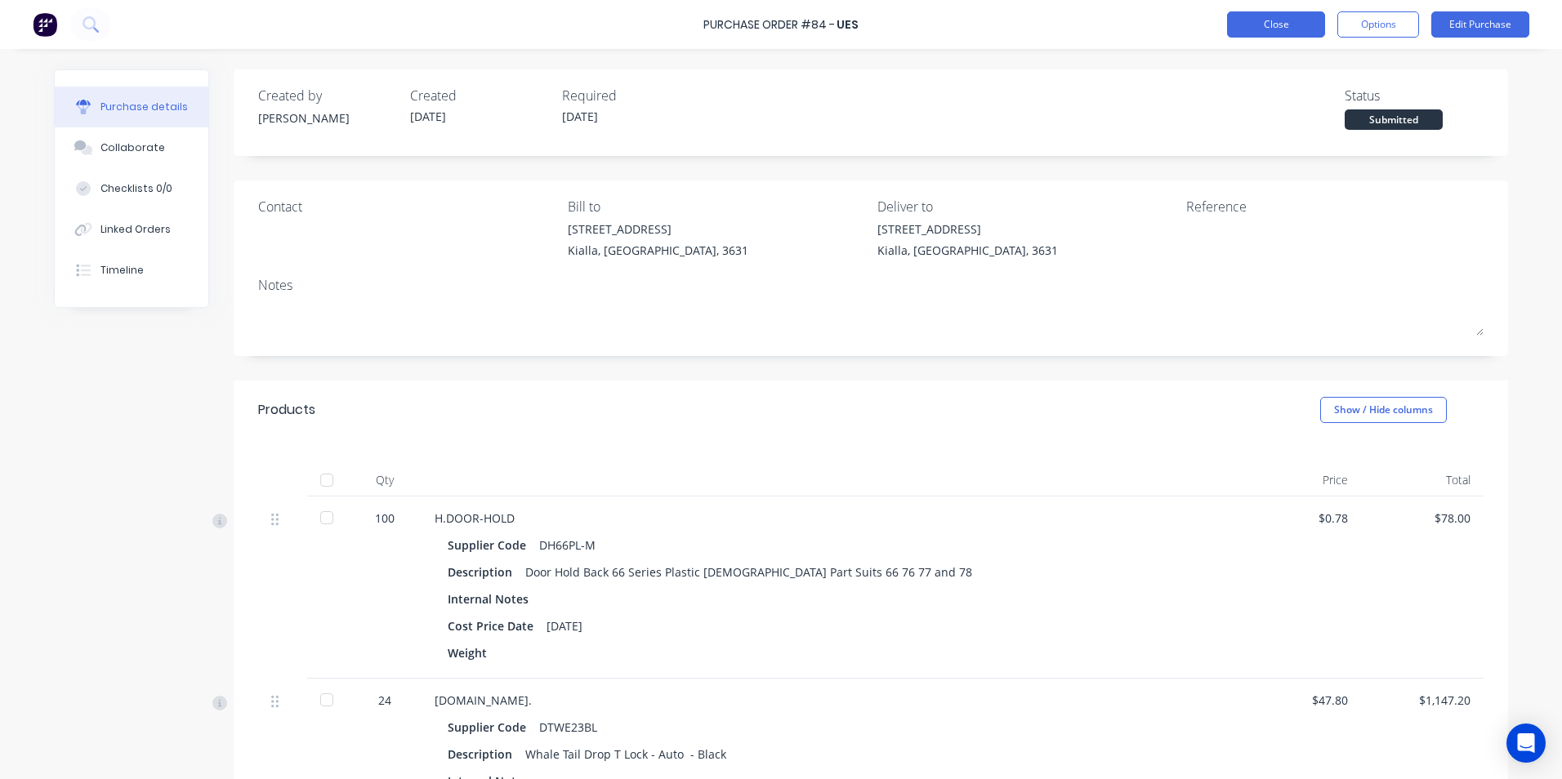
click at [1267, 20] on button "Close" at bounding box center [1276, 24] width 98 height 26
